Goal: Information Seeking & Learning: Find specific page/section

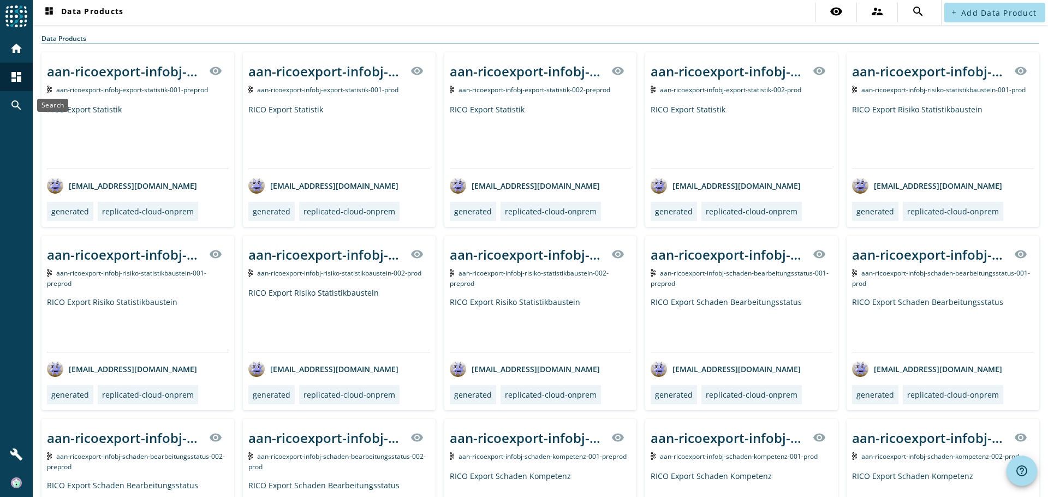
click at [14, 105] on mat-icon "search" at bounding box center [16, 105] width 13 height 13
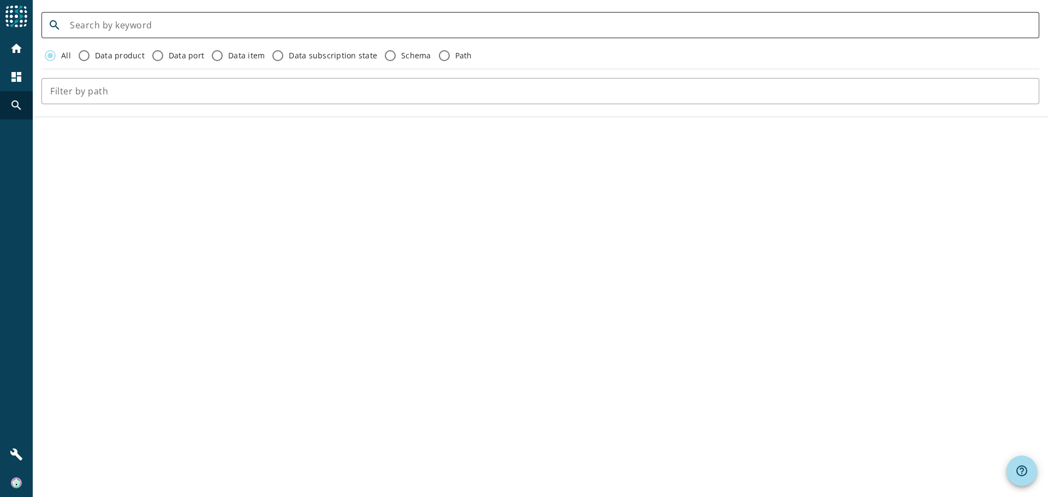
click at [198, 25] on input at bounding box center [550, 25] width 961 height 13
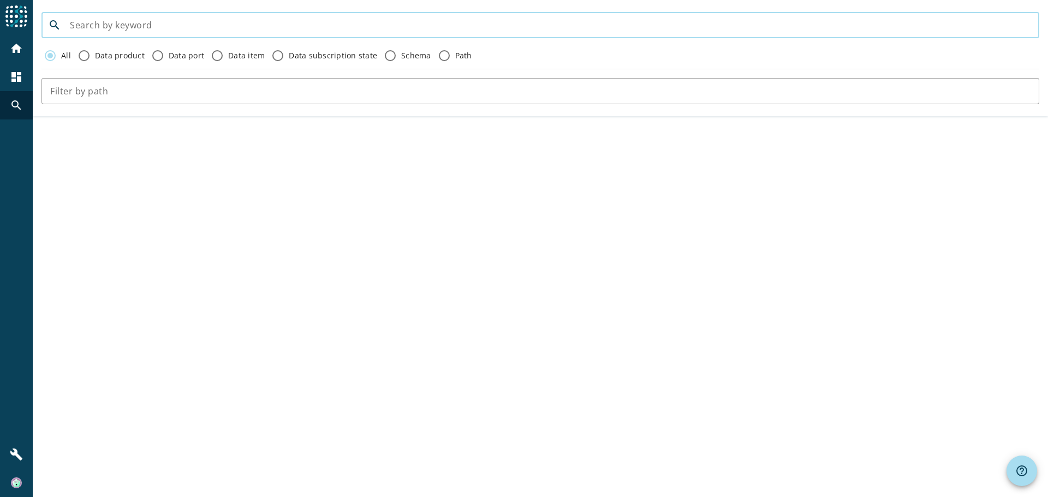
paste input "fnv-fachnummern-command-fachnummer-registrieren"
type input "fnv-fachnummern-command-fachnummer-registrieren"
click at [156, 92] on input "text" at bounding box center [540, 91] width 980 height 13
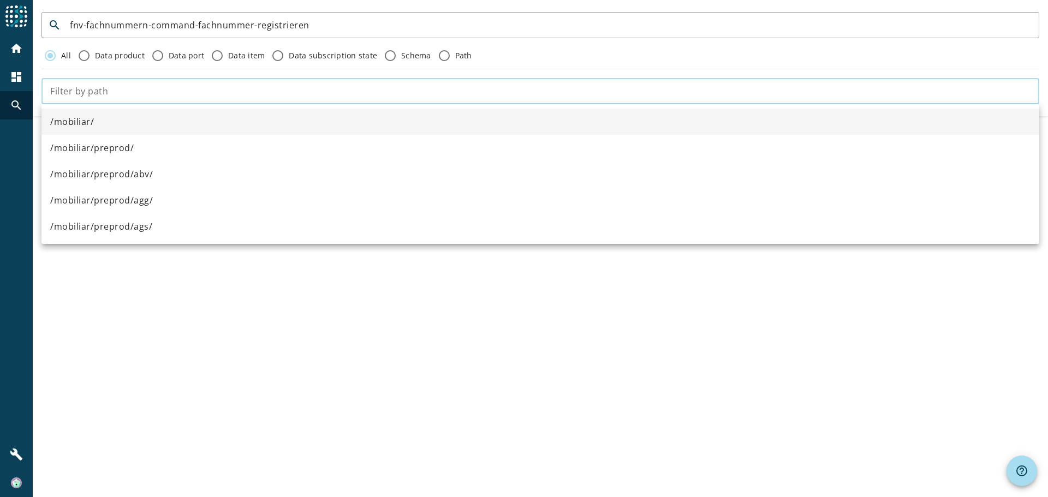
paste input "fnv-fachnummern-command-fachnummer-registrieren"
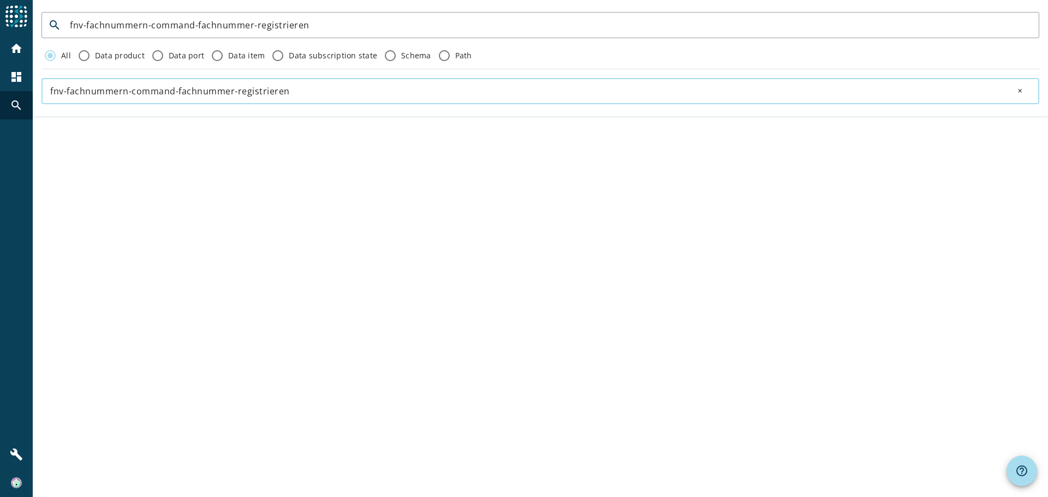
type input "fnv-fachnummern-command-fachnummer-registrieren"
click button "close" at bounding box center [1021, 91] width 35 height 22
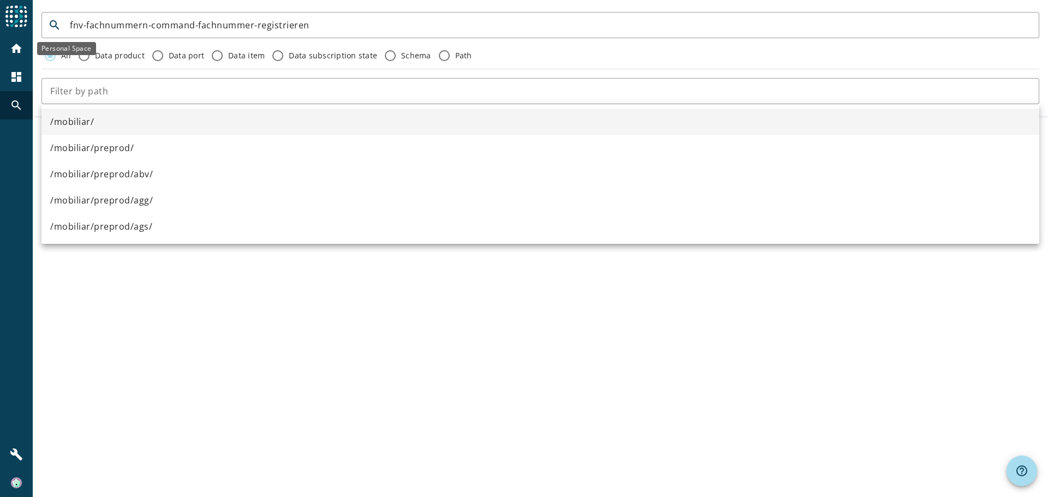
click at [16, 51] on mat-icon "home" at bounding box center [16, 48] width 13 height 13
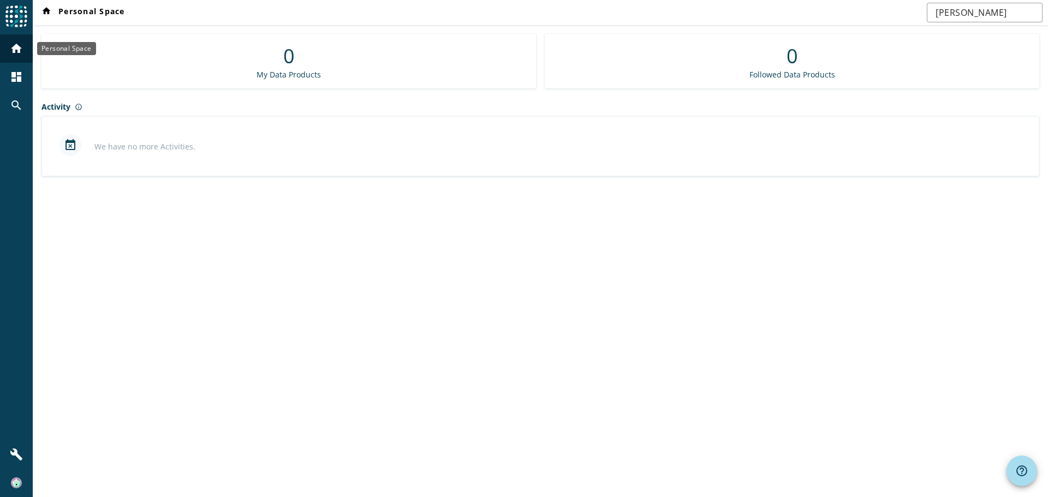
click at [19, 53] on mat-icon "home" at bounding box center [16, 48] width 13 height 13
click at [17, 75] on mat-icon "dashboard" at bounding box center [16, 76] width 13 height 13
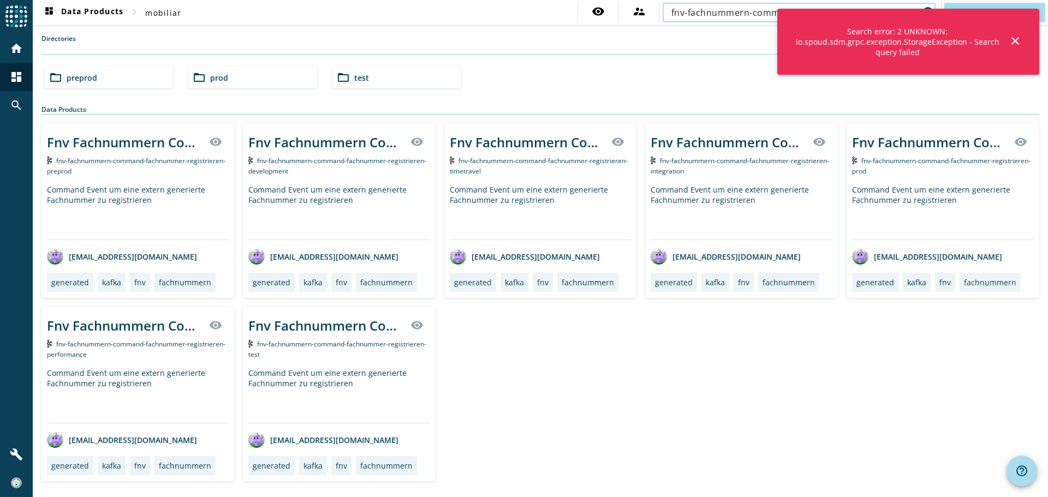
type input "fnv-fachnummern-command-fachnummer-registrieren"
click at [1018, 40] on mat-icon "close" at bounding box center [1015, 40] width 13 height 13
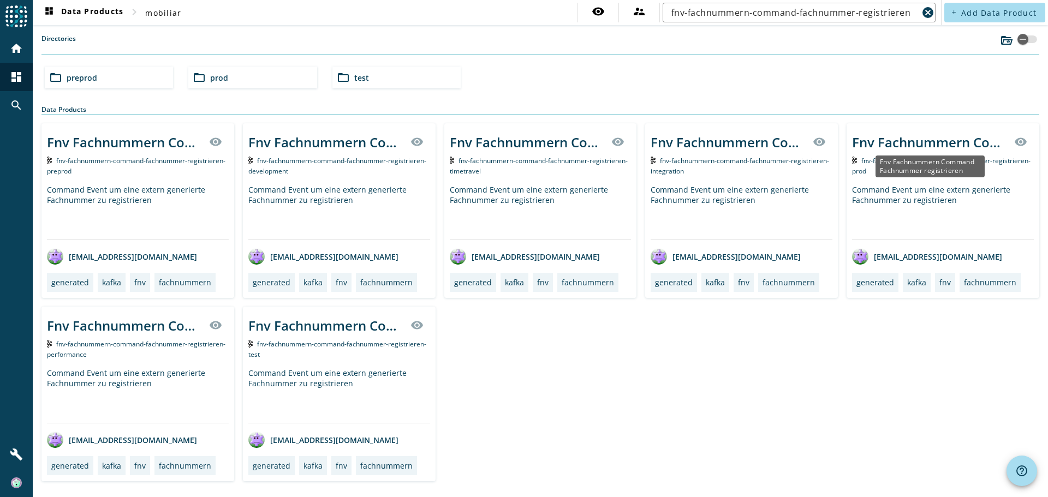
click at [914, 147] on div "Fnv Fachnummern Command Fachnummer registrieren" at bounding box center [930, 142] width 156 height 18
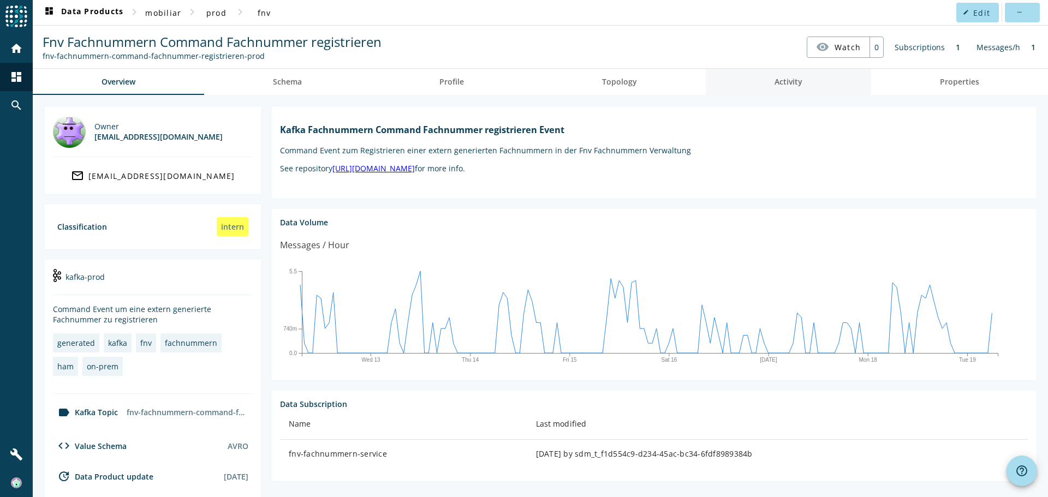
click at [802, 83] on link "Activity" at bounding box center [788, 82] width 165 height 26
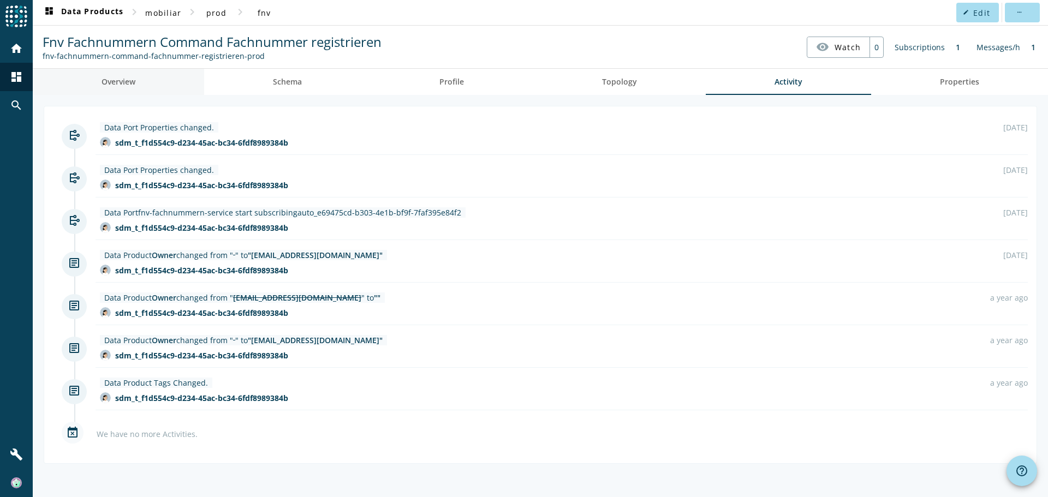
click at [140, 85] on link "Overview" at bounding box center [118, 82] width 171 height 26
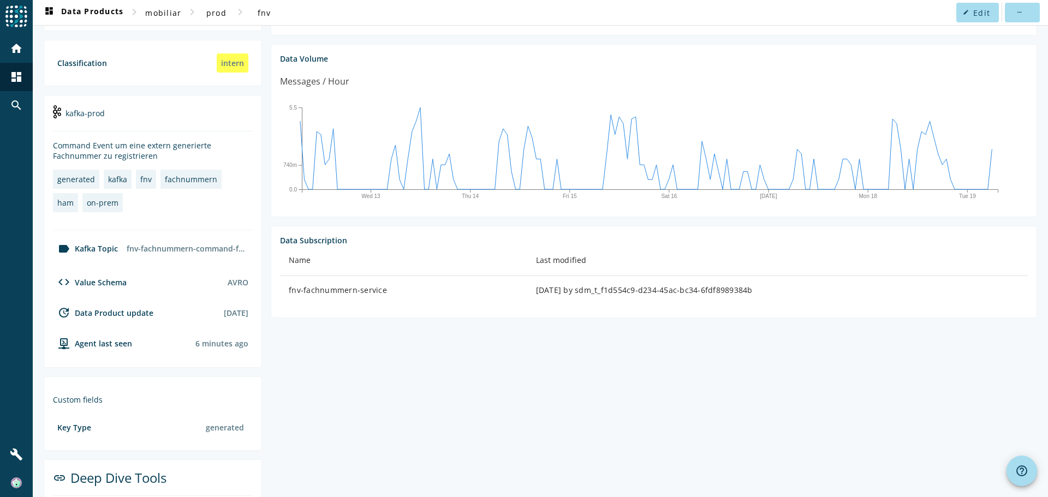
scroll to position [239, 0]
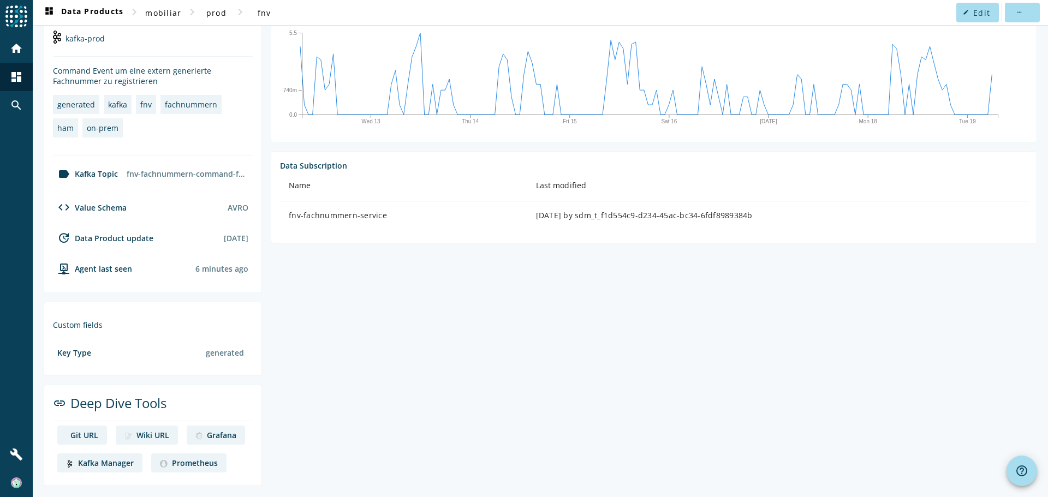
click at [102, 460] on div "Kafka Manager" at bounding box center [106, 463] width 56 height 10
